Goal: Information Seeking & Learning: Learn about a topic

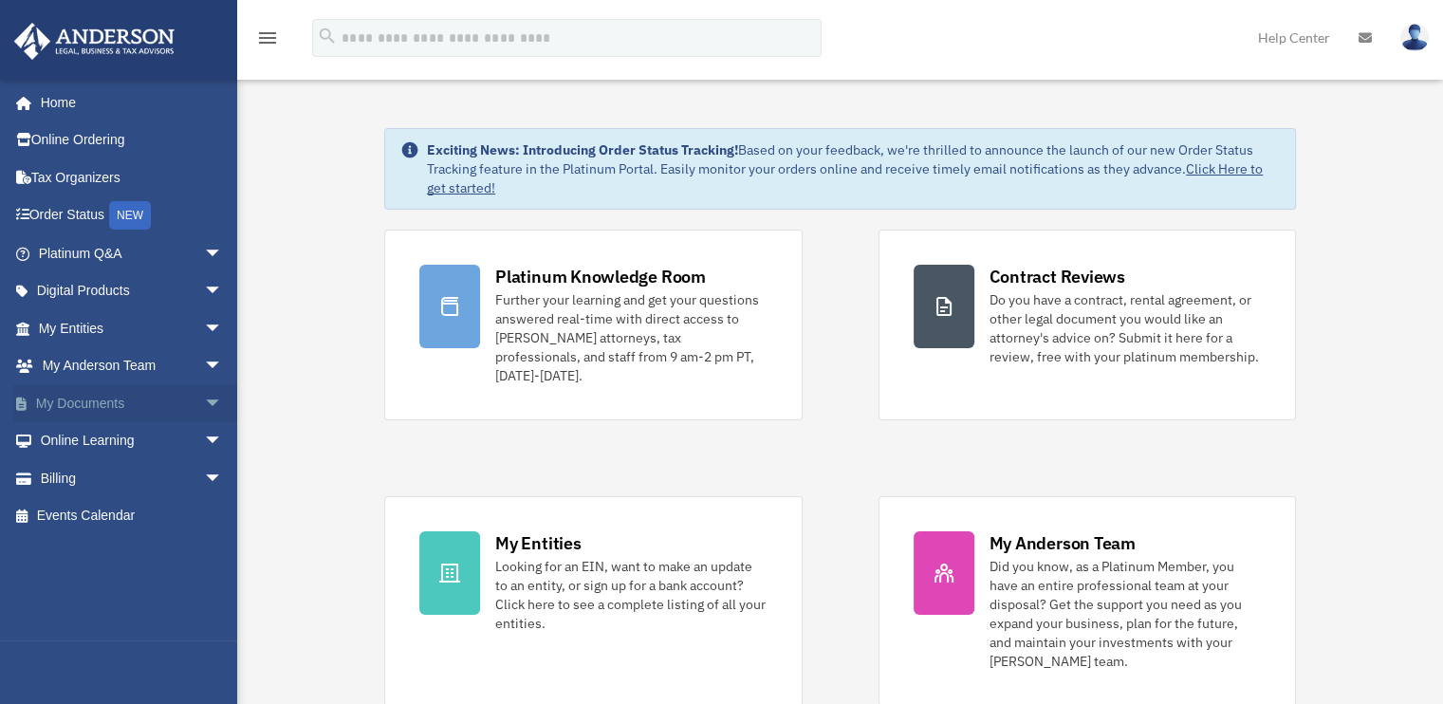
click at [204, 407] on span "arrow_drop_down" at bounding box center [223, 403] width 38 height 39
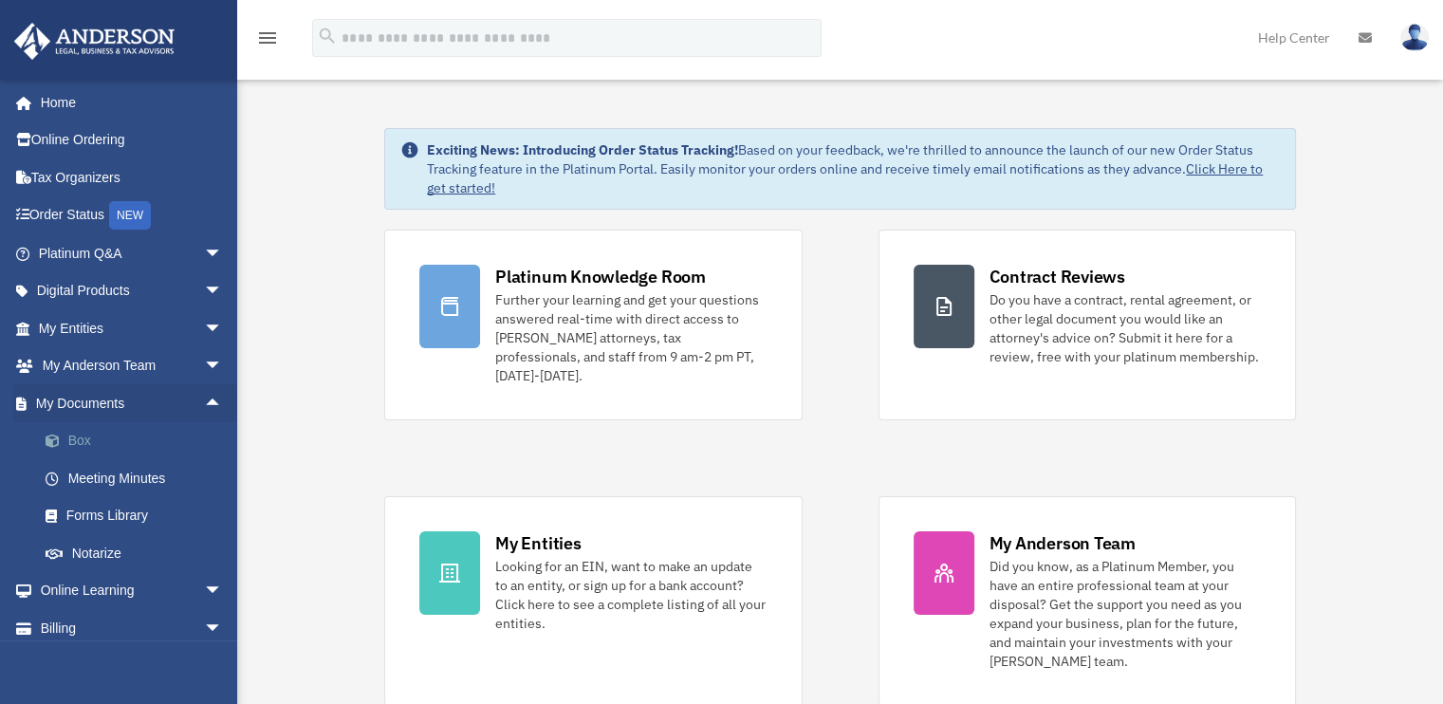
click at [107, 448] on link "Box" at bounding box center [139, 441] width 225 height 38
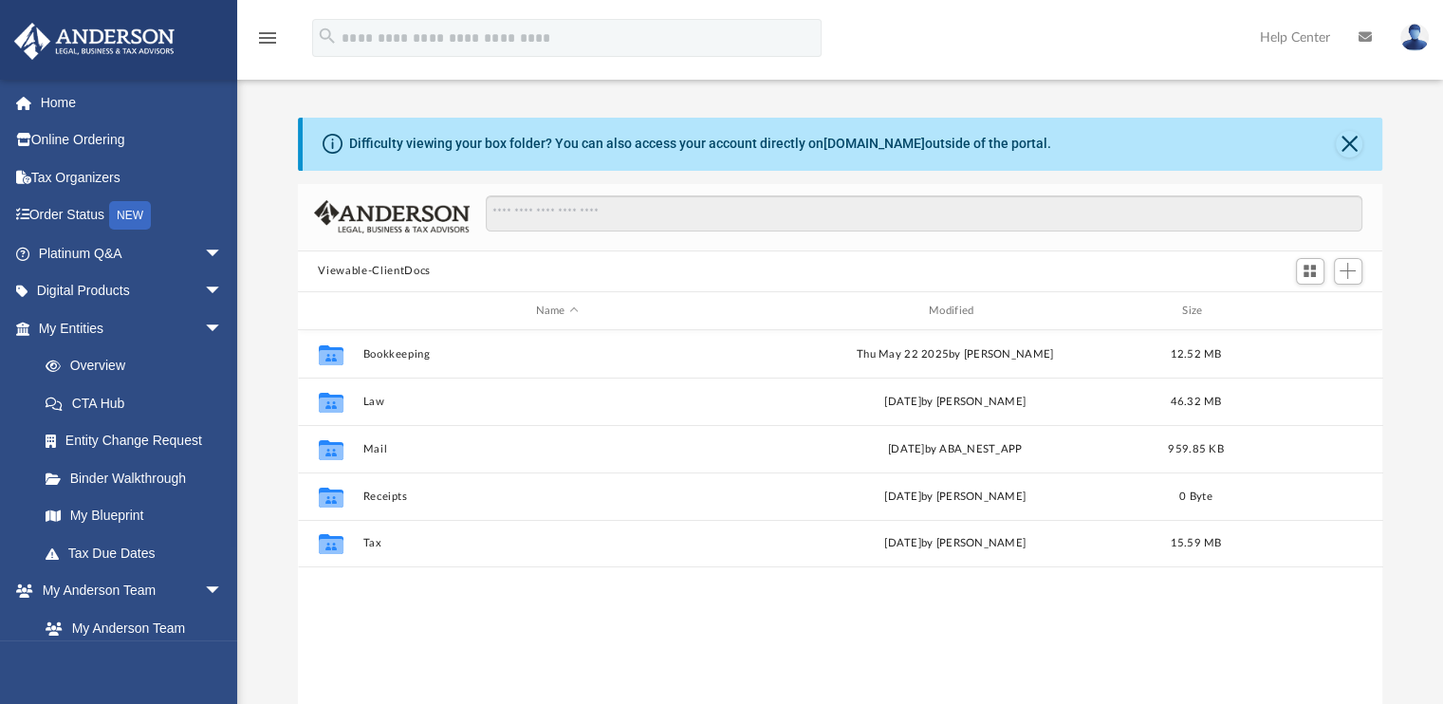
scroll to position [416, 1070]
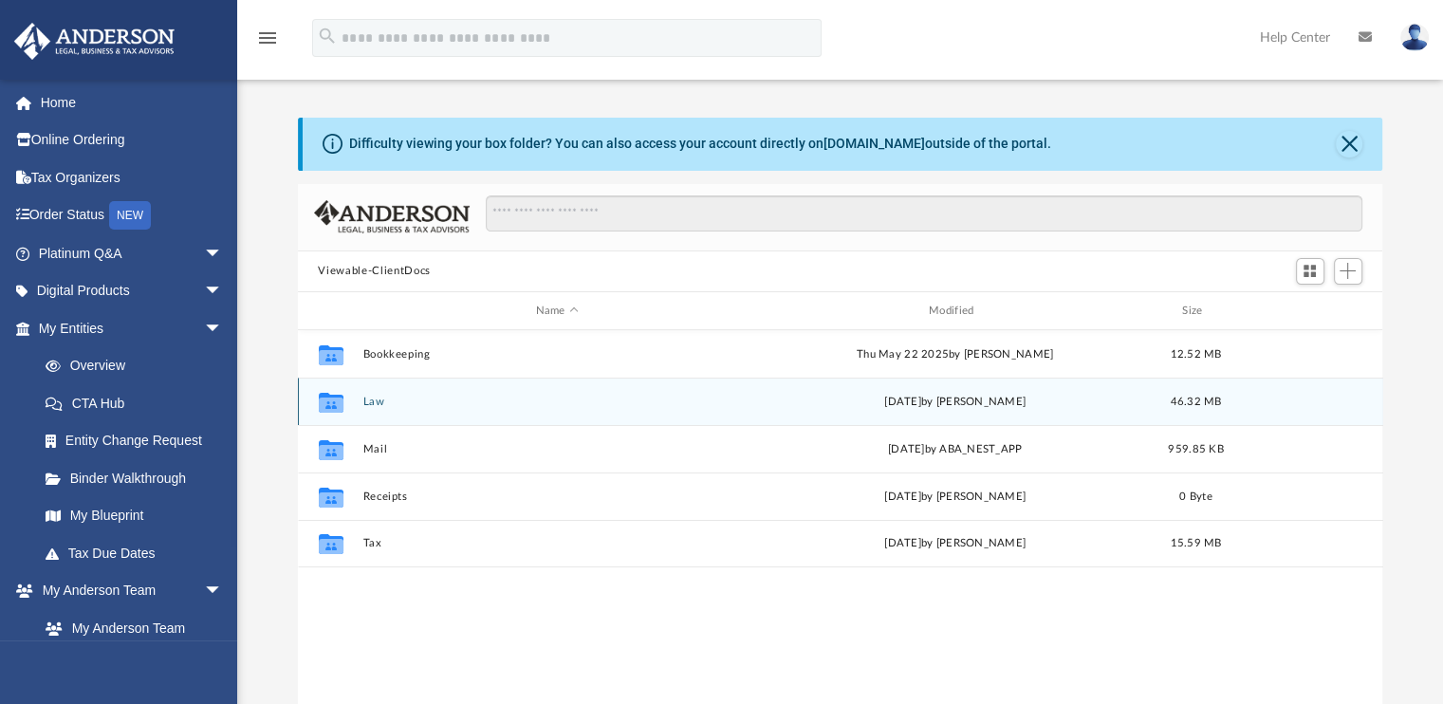
click at [361, 401] on div "Collaborated Folder Law Tue Sep 23 2025 by John Griffis 46.32 MB" at bounding box center [840, 401] width 1085 height 47
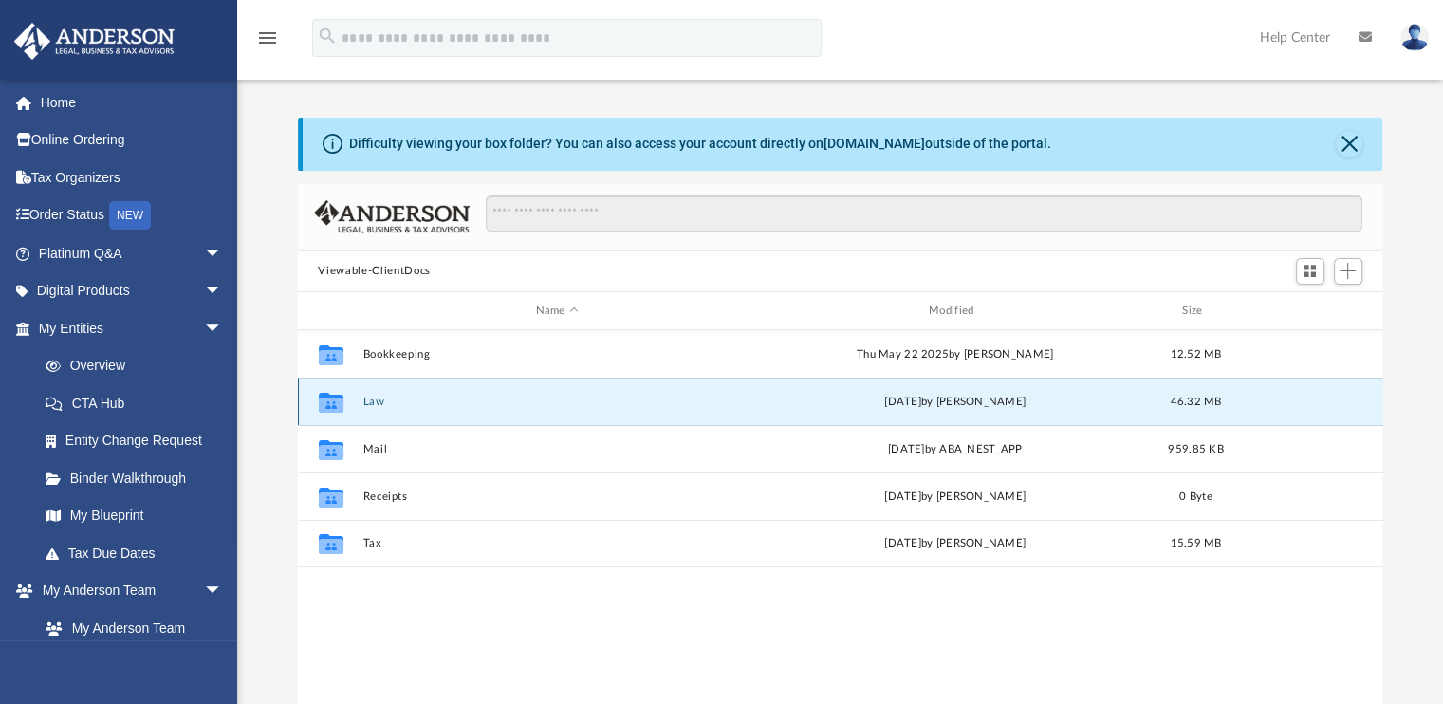
click at [380, 400] on button "Law" at bounding box center [556, 402] width 389 height 12
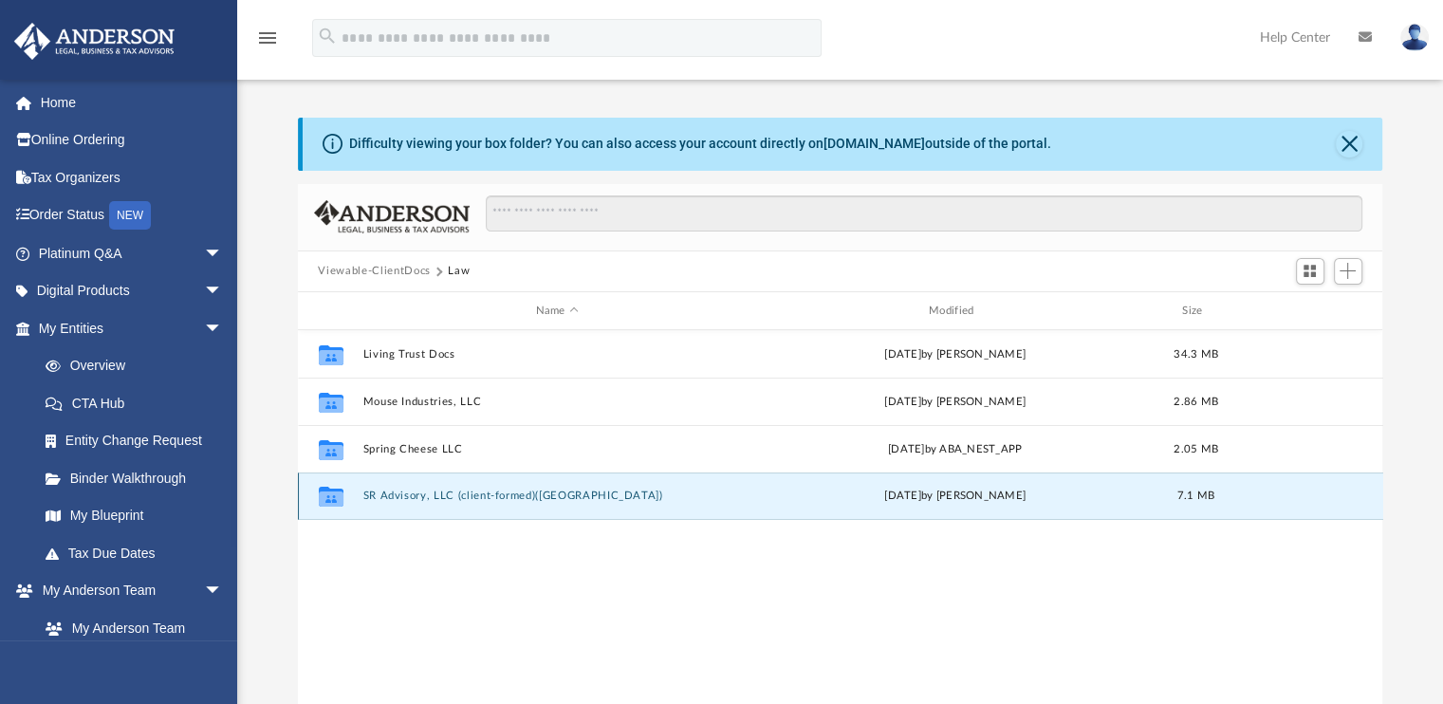
click at [399, 500] on button "SR Advisory, LLC (client-formed)(VA)" at bounding box center [556, 496] width 389 height 12
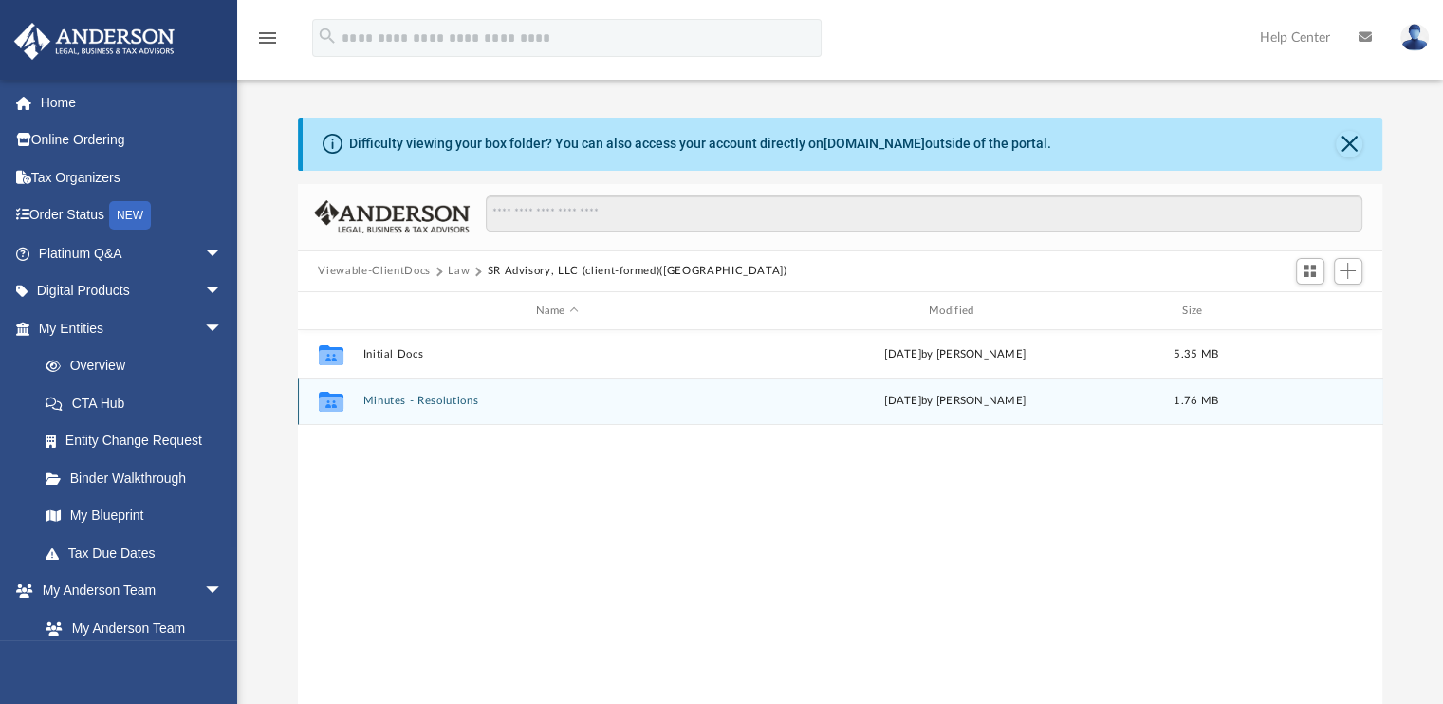
click at [406, 408] on div "Collaborated Folder Minutes - Resolutions Mon Aug 18 2025 by John Griffis 1.76 …" at bounding box center [840, 401] width 1085 height 47
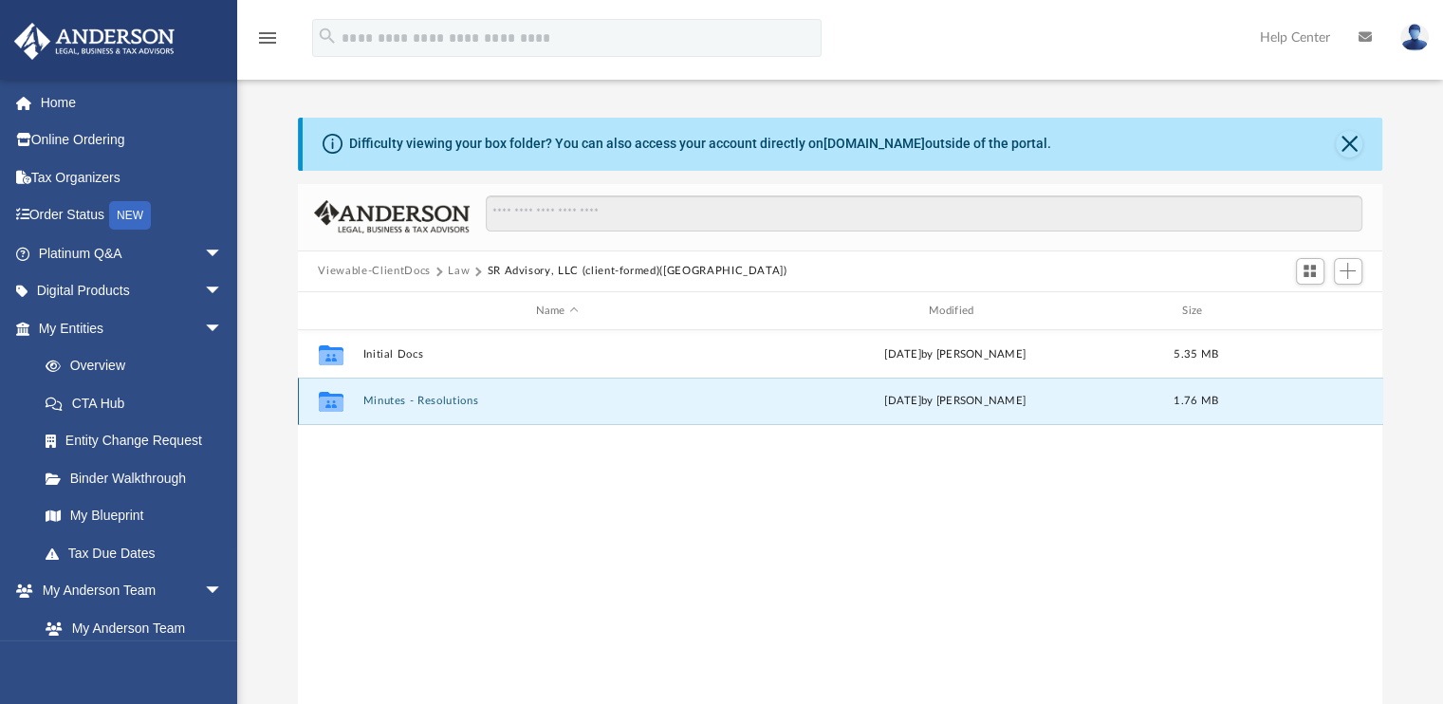
click at [405, 399] on button "Minutes - Resolutions" at bounding box center [556, 402] width 389 height 12
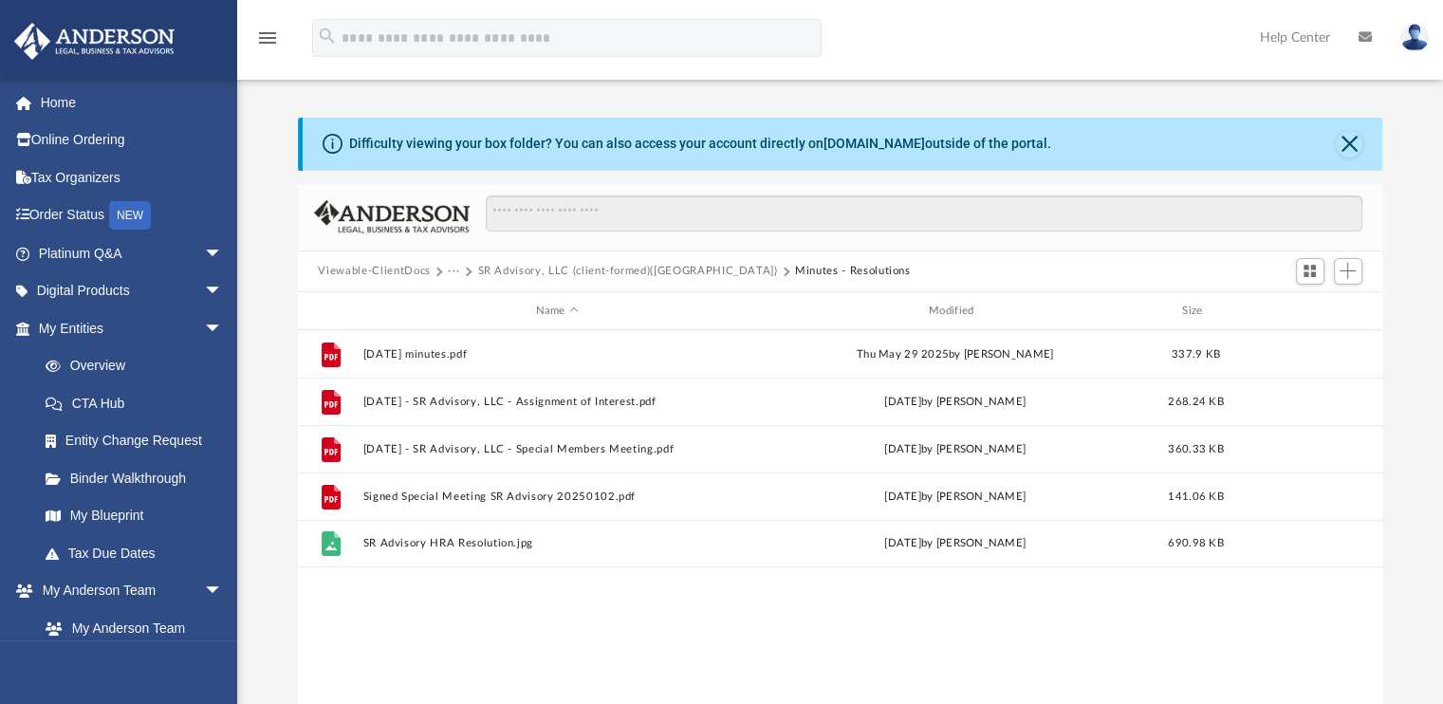
click at [646, 268] on button "SR Advisory, LLC (client-formed)(VA)" at bounding box center [627, 271] width 300 height 17
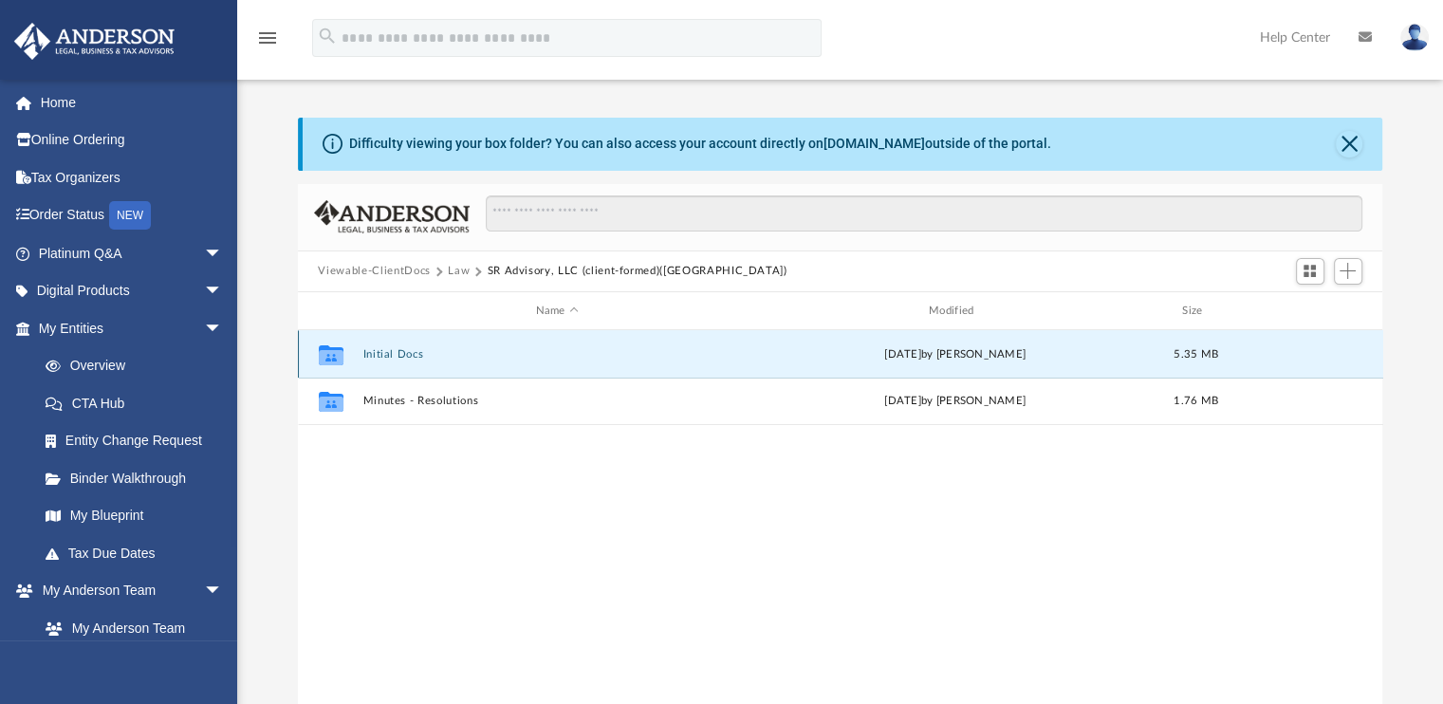
click at [421, 356] on button "Initial Docs" at bounding box center [556, 354] width 389 height 12
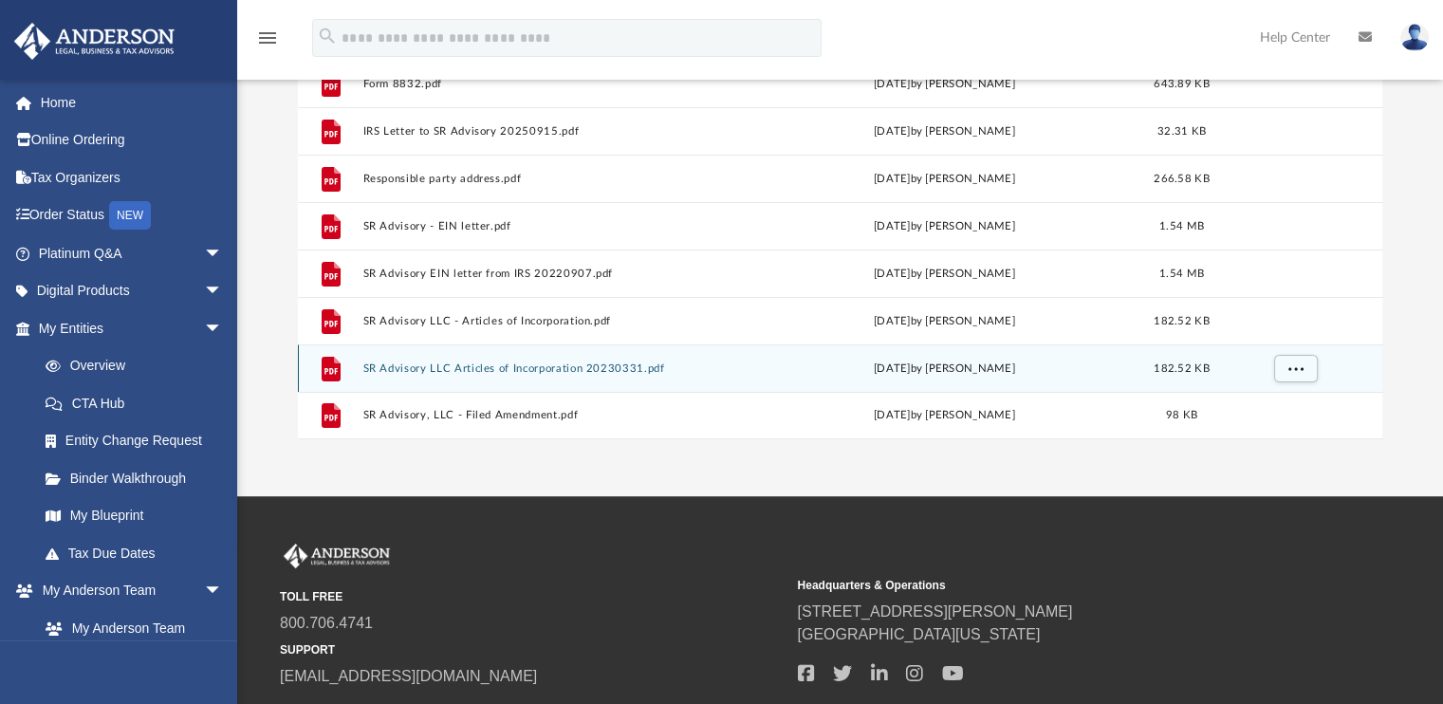
scroll to position [81, 0]
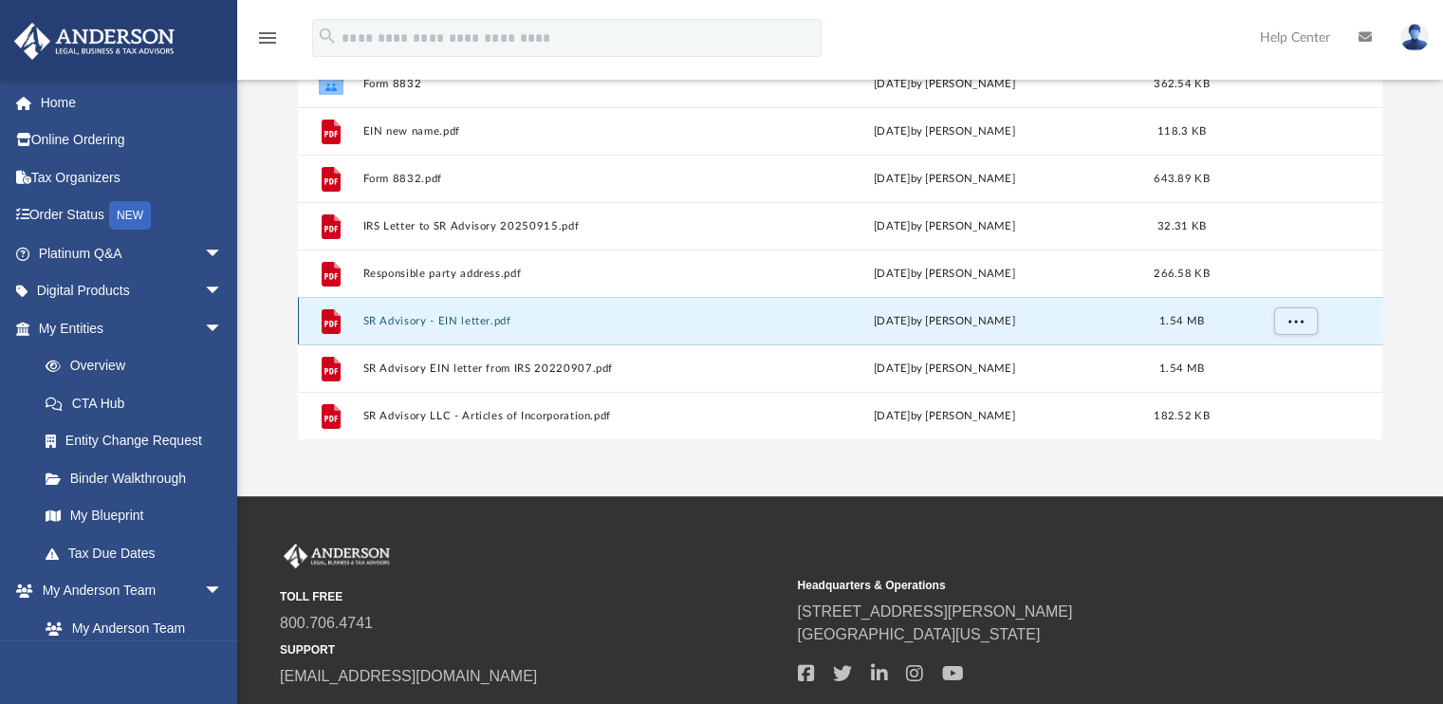
click at [480, 317] on button "SR Advisory - EIN letter.pdf" at bounding box center [553, 321] width 382 height 12
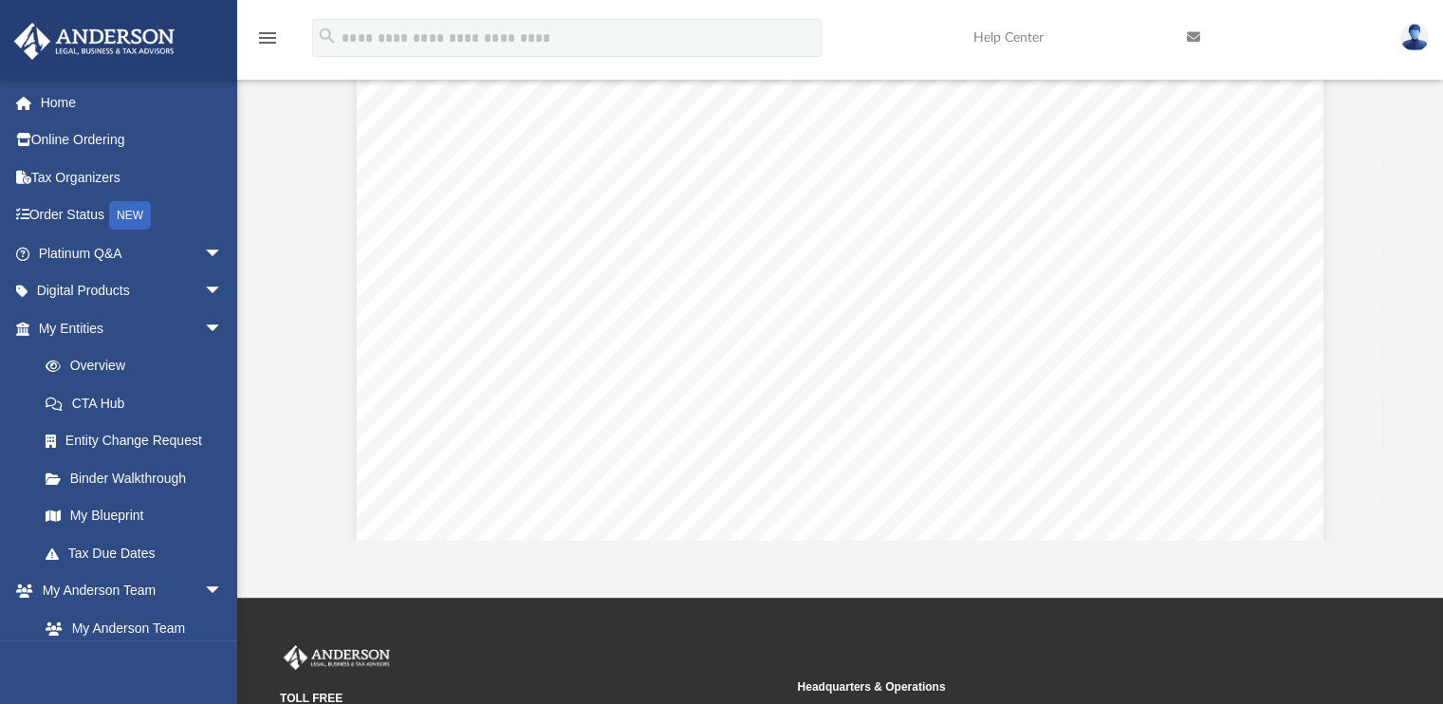
scroll to position [0, 0]
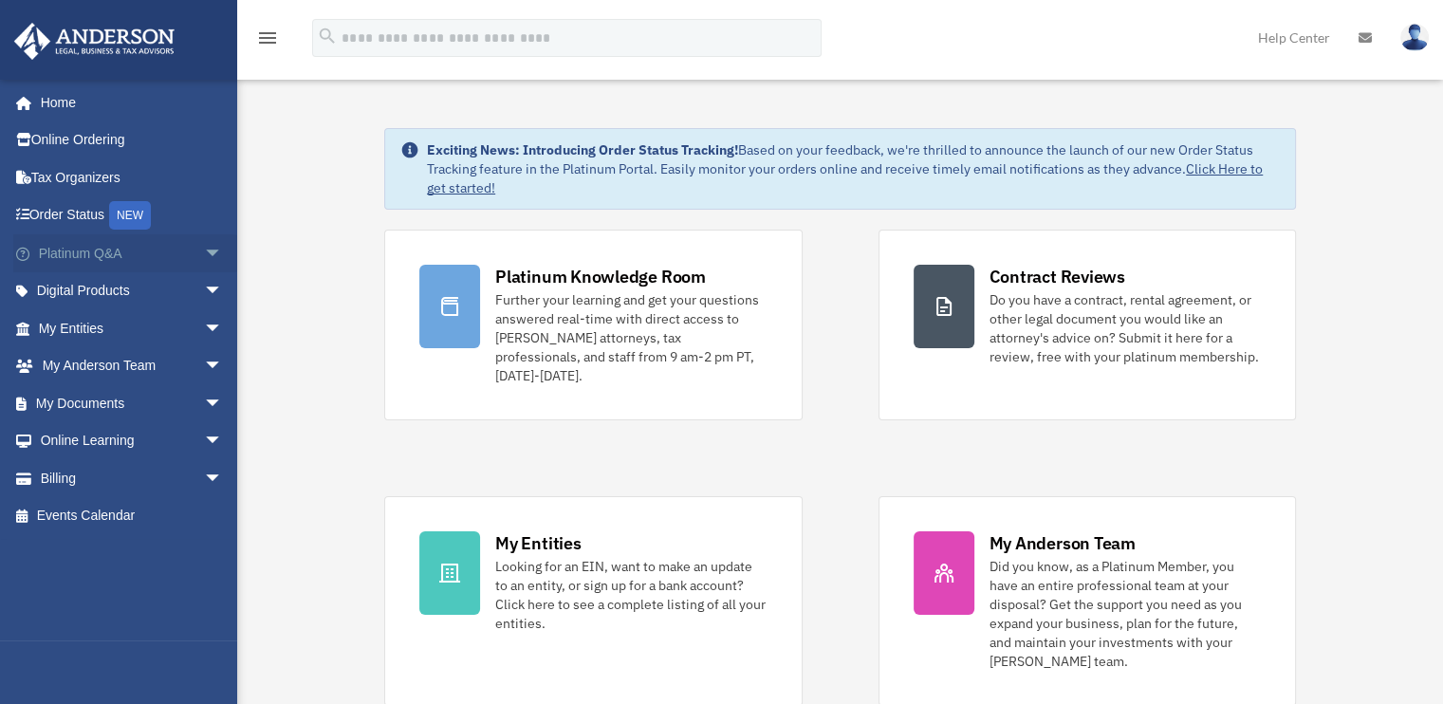
click at [204, 249] on span "arrow_drop_down" at bounding box center [223, 253] width 38 height 39
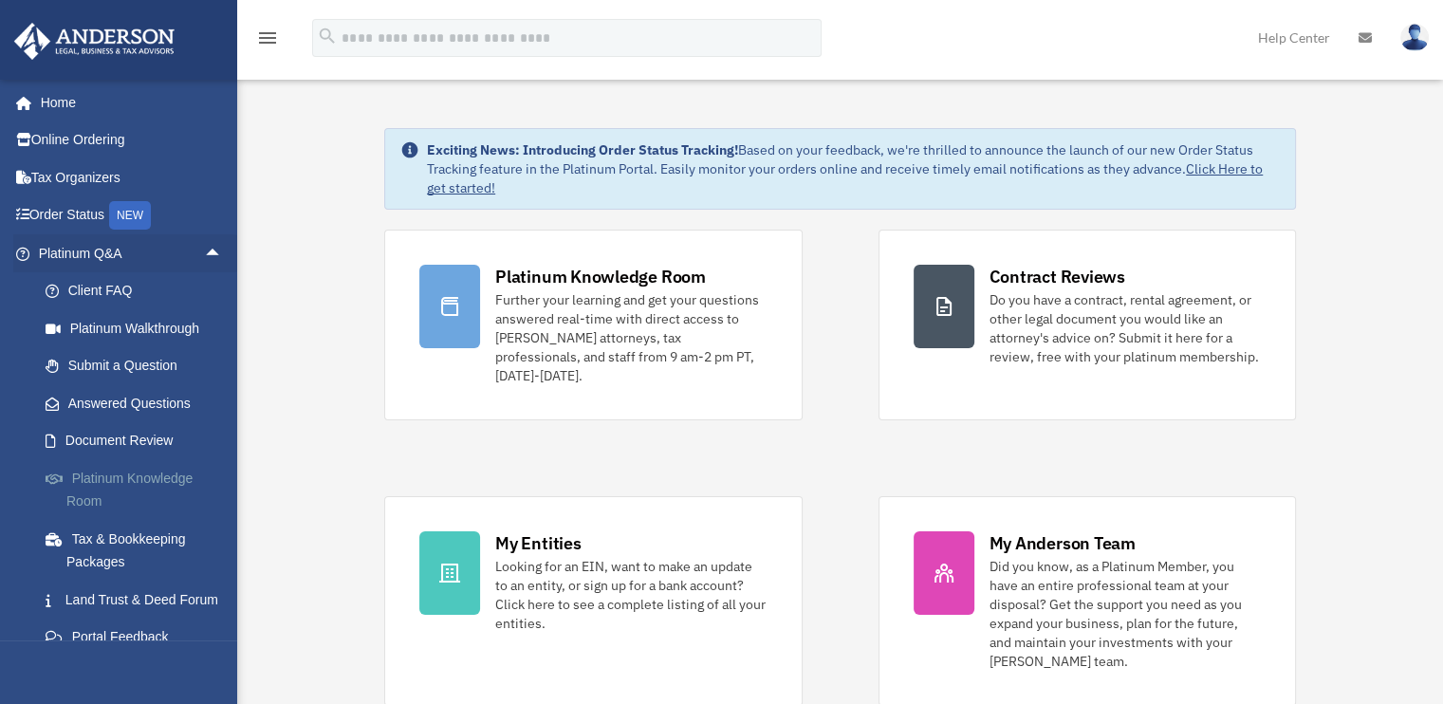
click at [156, 473] on link "Platinum Knowledge Room" at bounding box center [139, 489] width 225 height 61
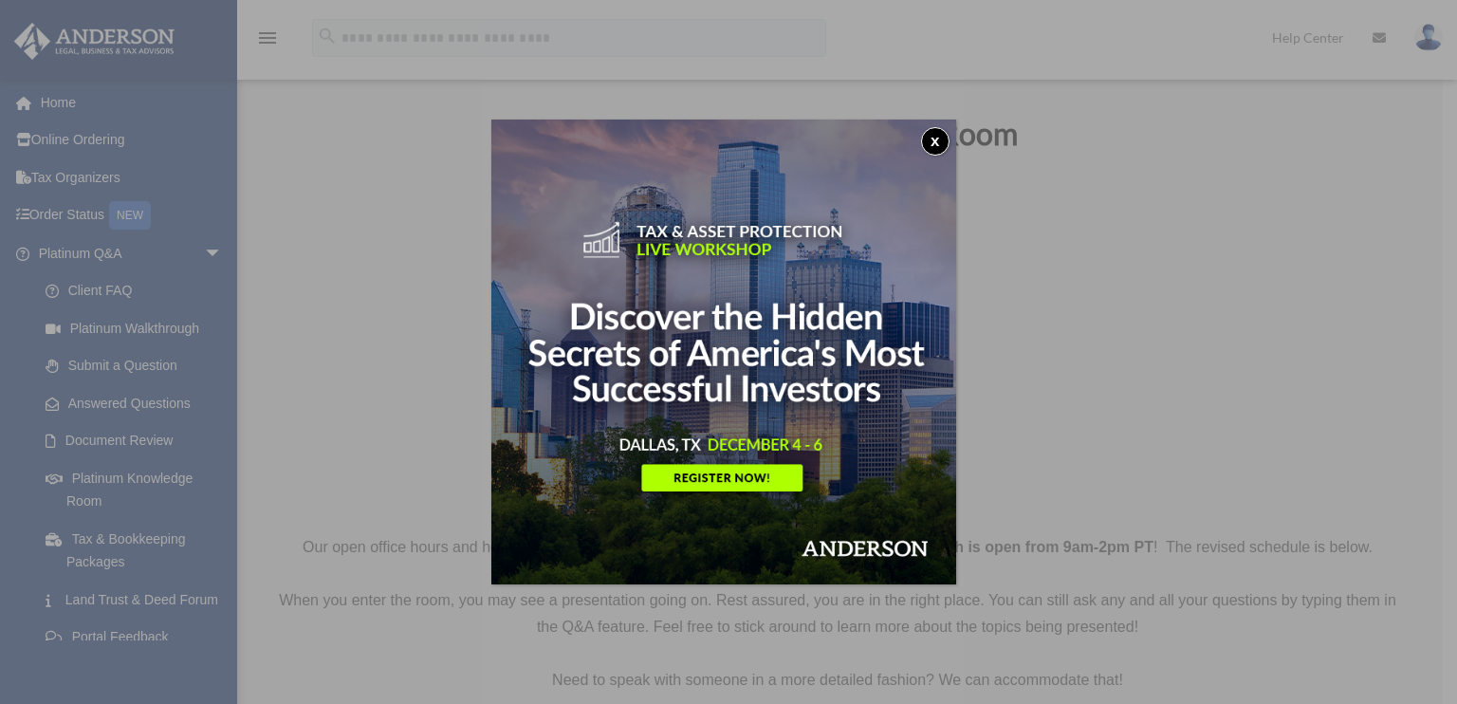
click at [939, 137] on button "x" at bounding box center [935, 141] width 28 height 28
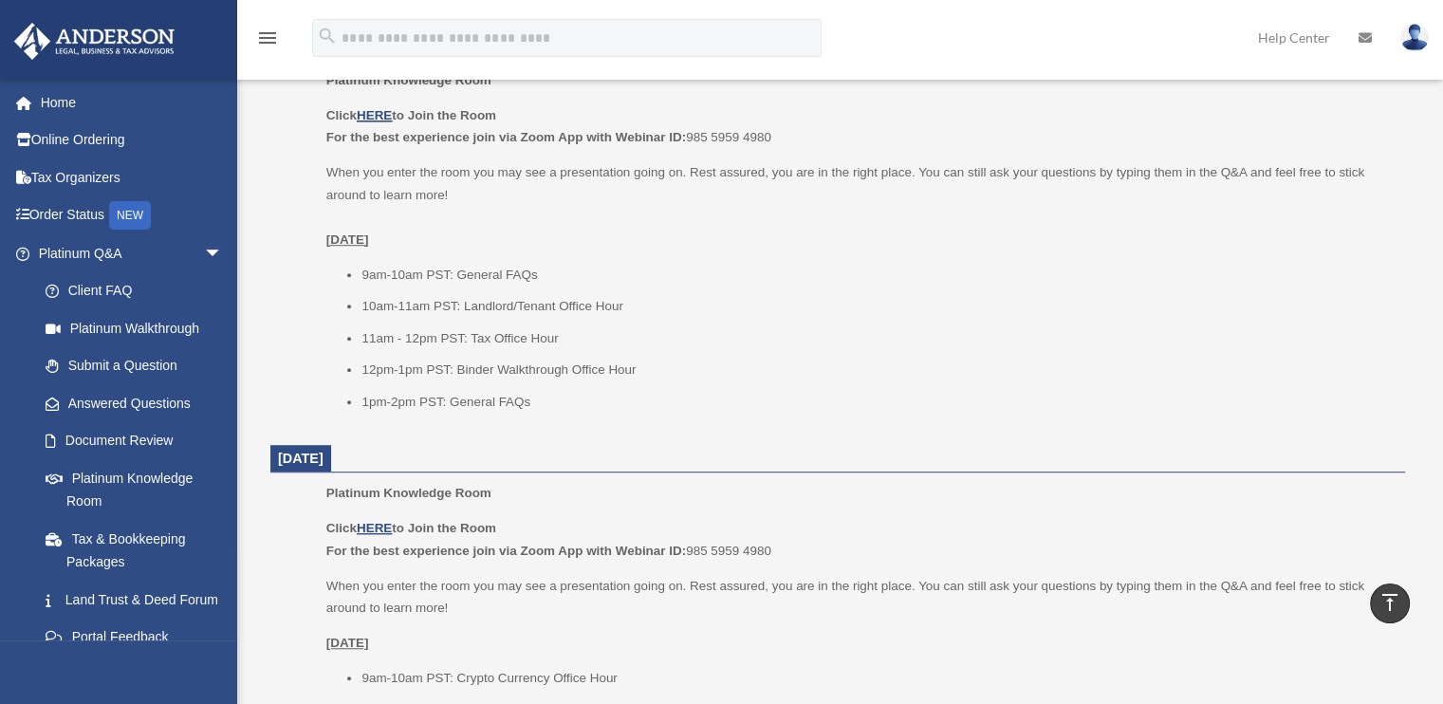
scroll to position [1233, 0]
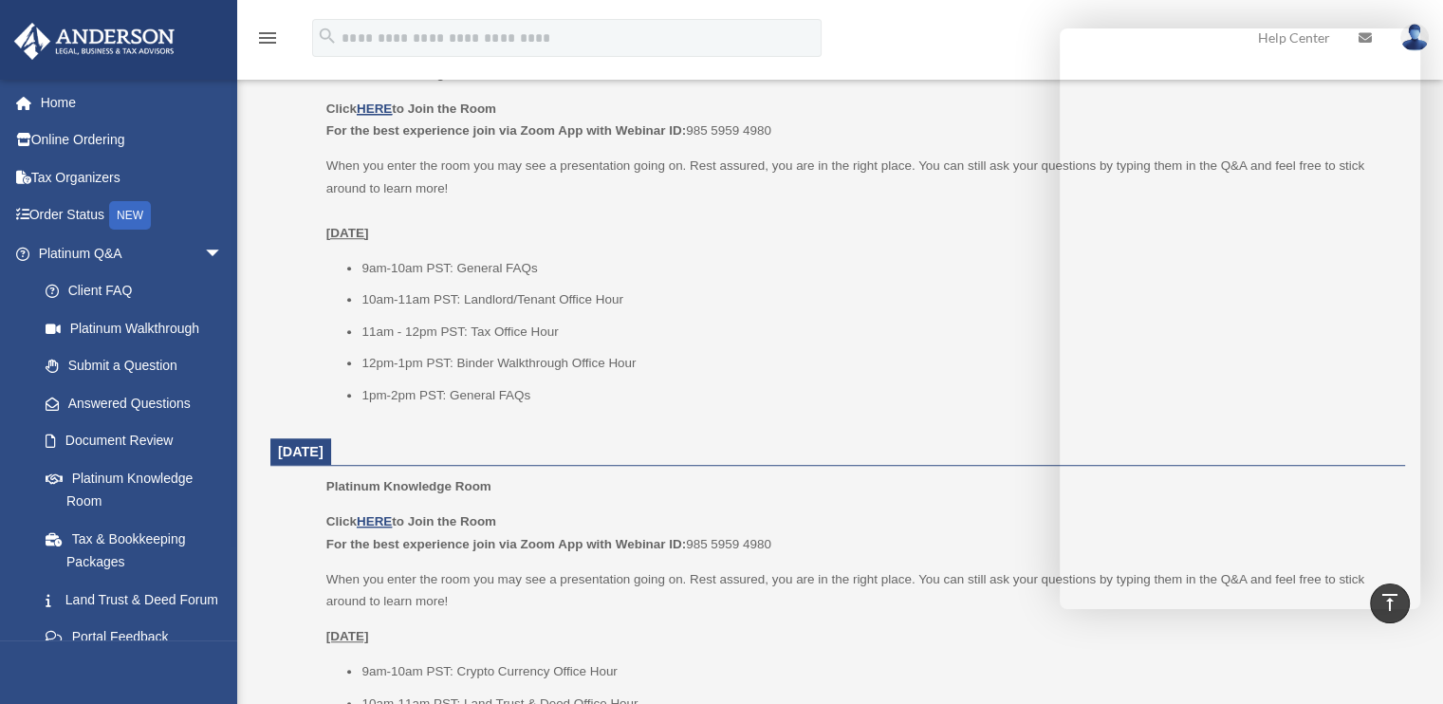
drag, startPoint x: 978, startPoint y: 485, endPoint x: 953, endPoint y: 482, distance: 25.8
click at [953, 482] on p "Platinum Knowledge Room" at bounding box center [858, 486] width 1065 height 23
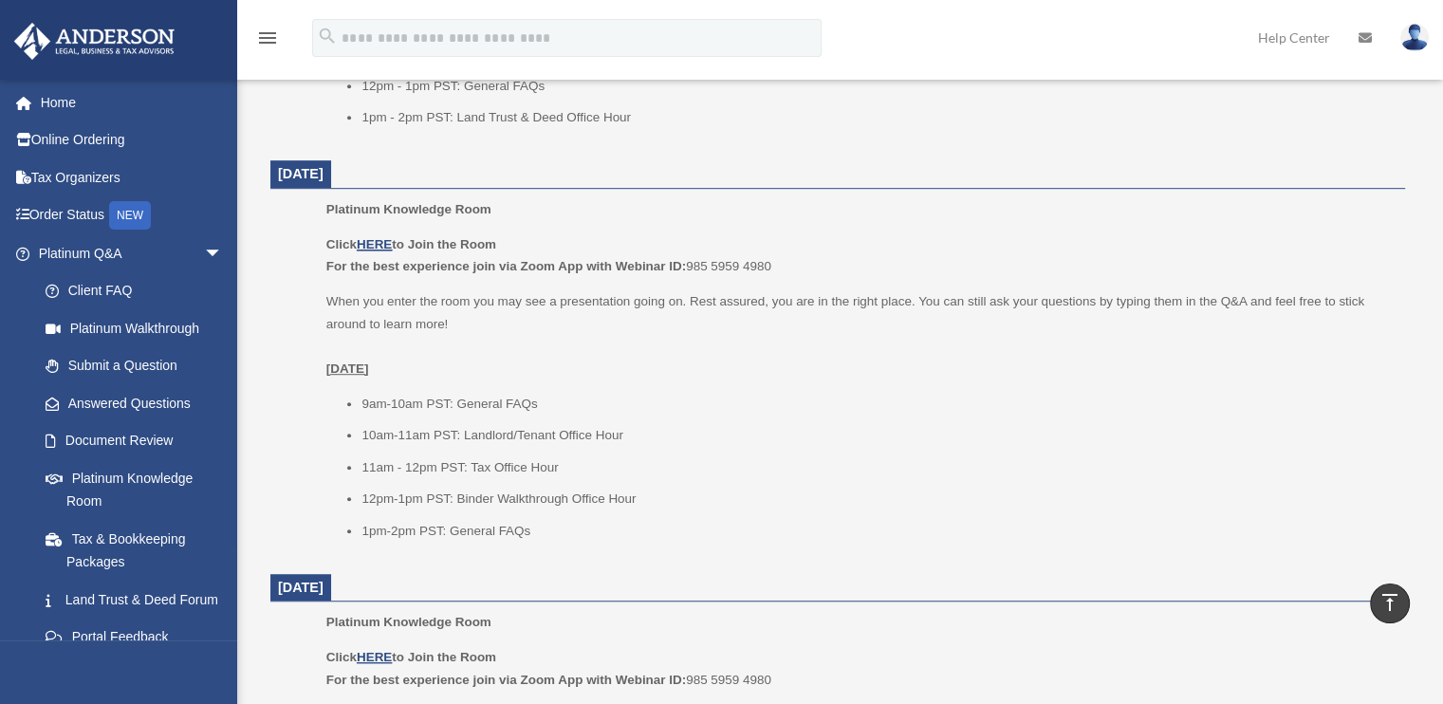
scroll to position [759, 0]
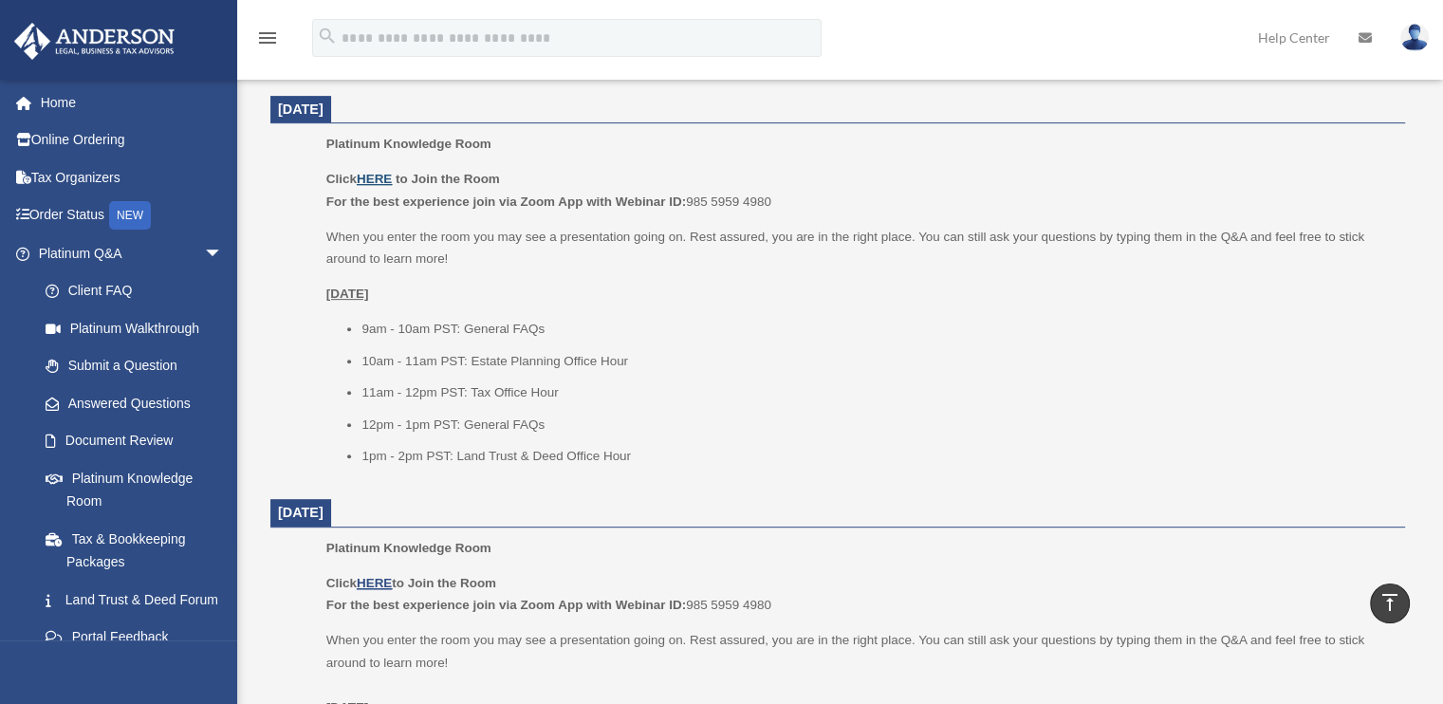
click at [382, 180] on u "HERE" at bounding box center [374, 179] width 35 height 14
drag, startPoint x: 687, startPoint y: 200, endPoint x: 774, endPoint y: 204, distance: 87.4
click at [774, 204] on p "Click HERE to Join the Room For the best experience join via Zoom App with Webi…" at bounding box center [858, 190] width 1065 height 45
click at [745, 197] on p "Click HERE to Join the Room For the best experience join via Zoom App with Webi…" at bounding box center [858, 190] width 1065 height 45
drag, startPoint x: 689, startPoint y: 202, endPoint x: 772, endPoint y: 207, distance: 83.6
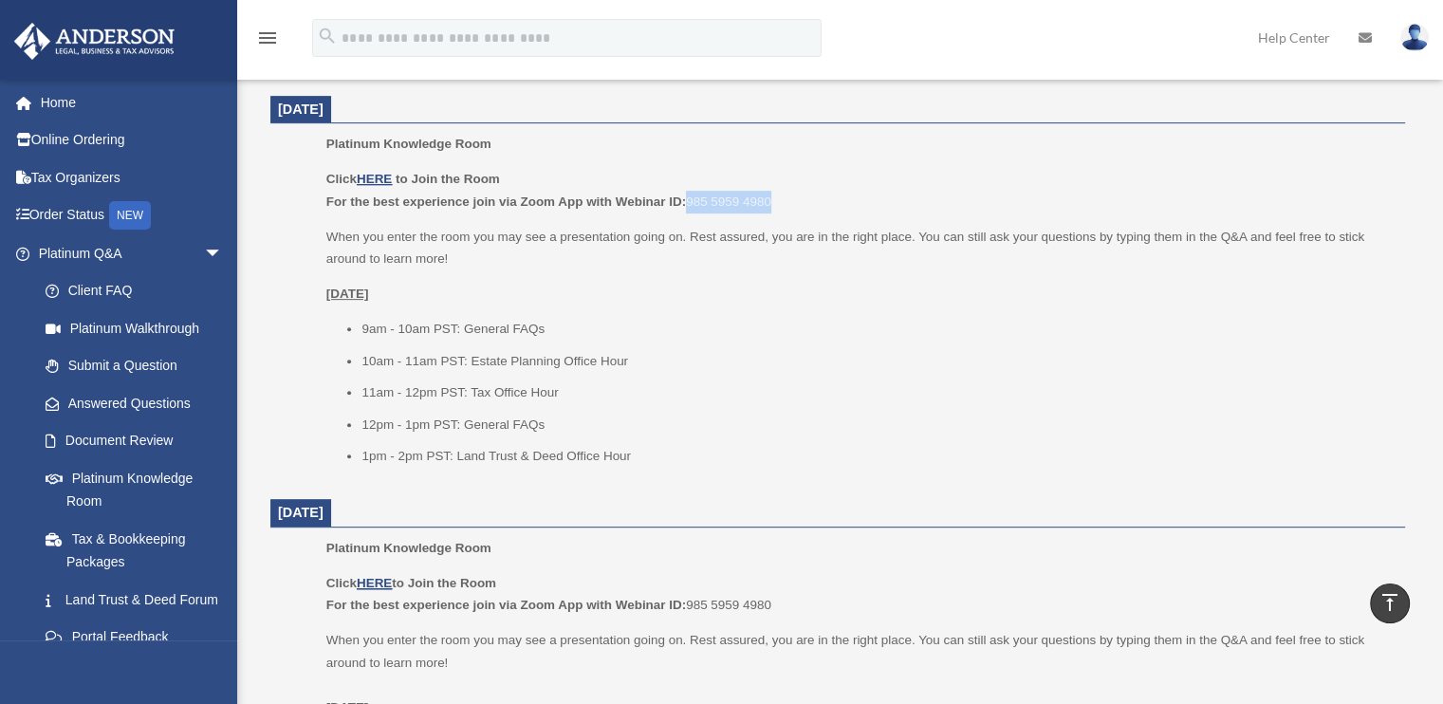
click at [773, 207] on p "Click HERE to Join the Room For the best experience join via Zoom App with Webi…" at bounding box center [858, 190] width 1065 height 45
copy p "985 5959 4980"
click at [391, 177] on u "HERE" at bounding box center [374, 179] width 35 height 14
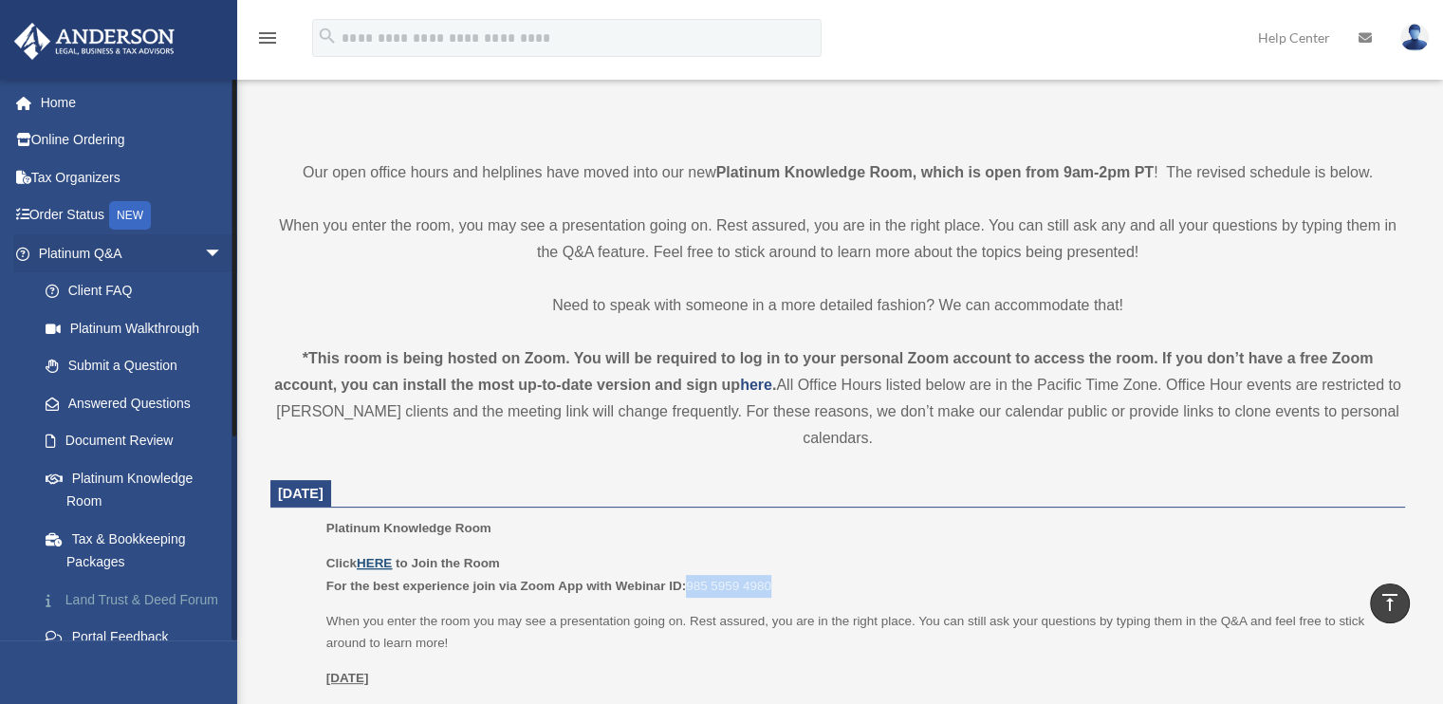
scroll to position [0, 0]
